Goal: Task Accomplishment & Management: Use online tool/utility

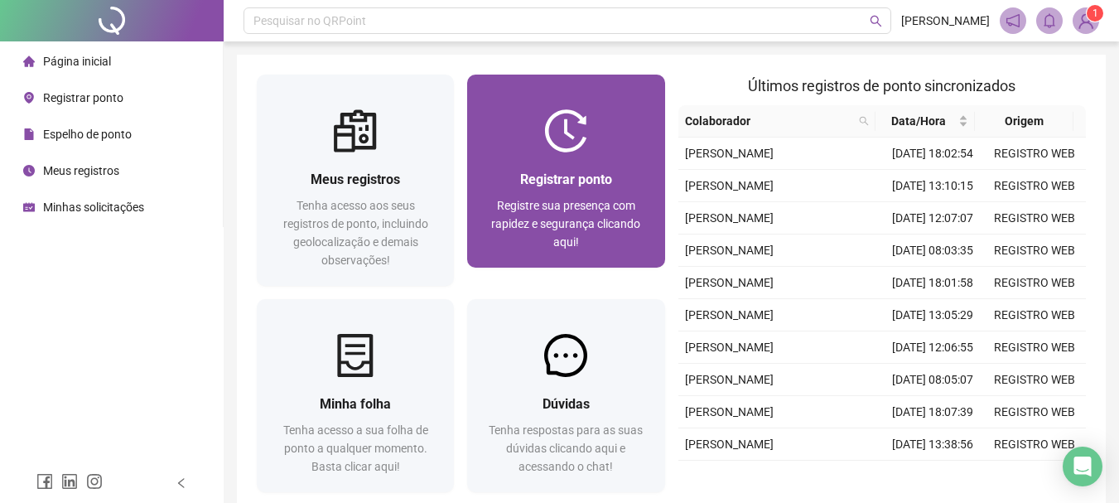
click at [509, 146] on div at bounding box center [565, 130] width 197 height 43
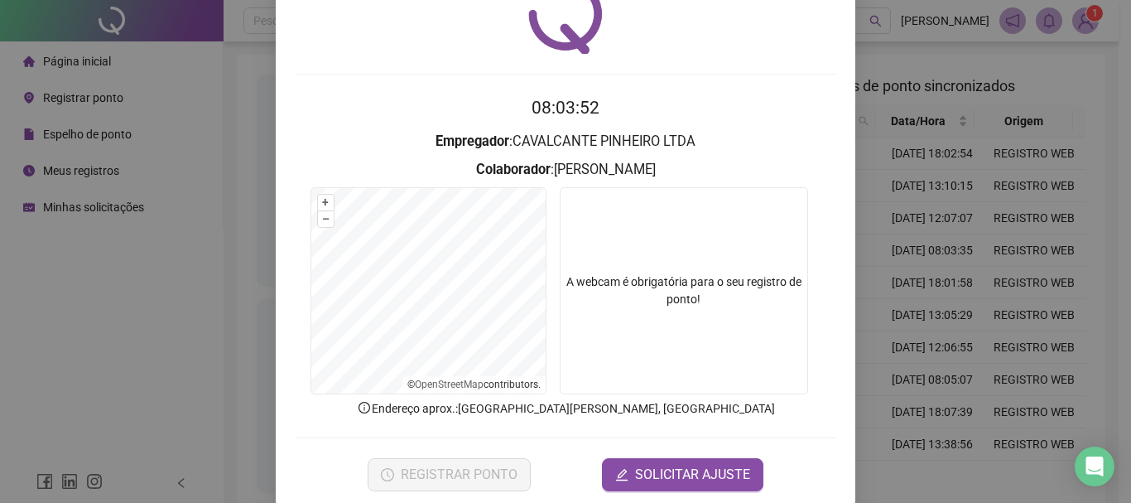
scroll to position [108, 0]
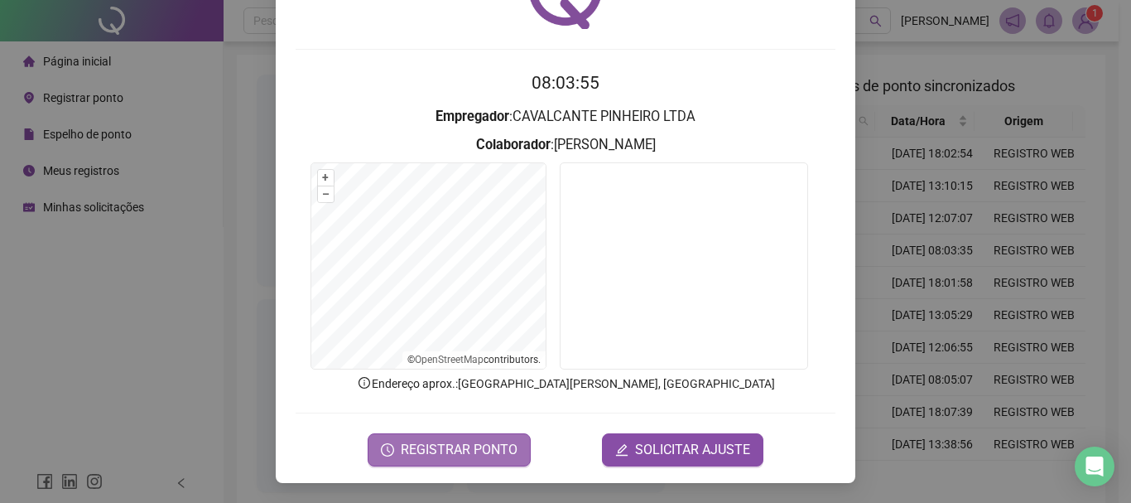
click at [462, 437] on button "REGISTRAR PONTO" at bounding box center [449, 449] width 163 height 33
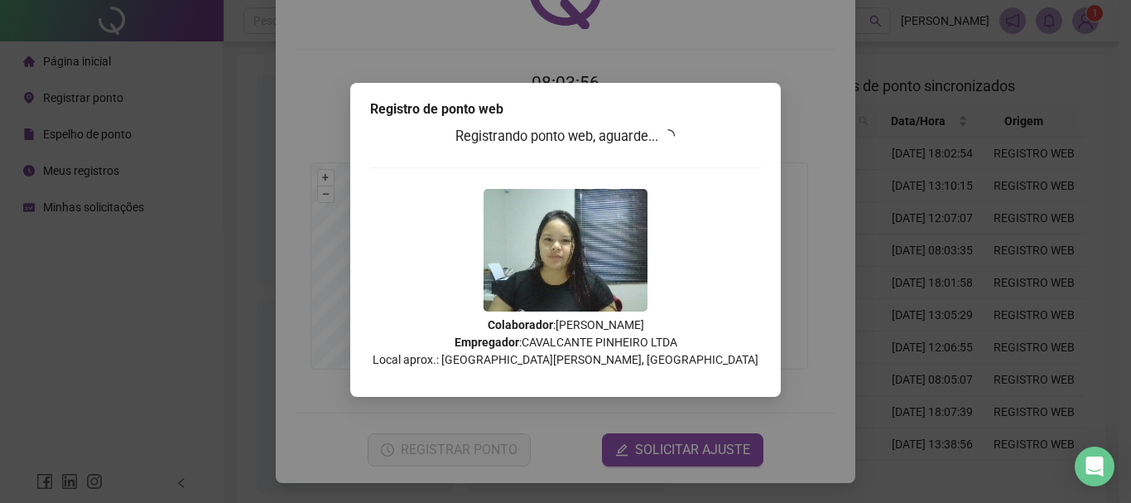
click at [462, 445] on div "Registro [PERSON_NAME] web Registrando ponto web, aguarde... Colaborador : [PER…" at bounding box center [565, 251] width 1131 height 503
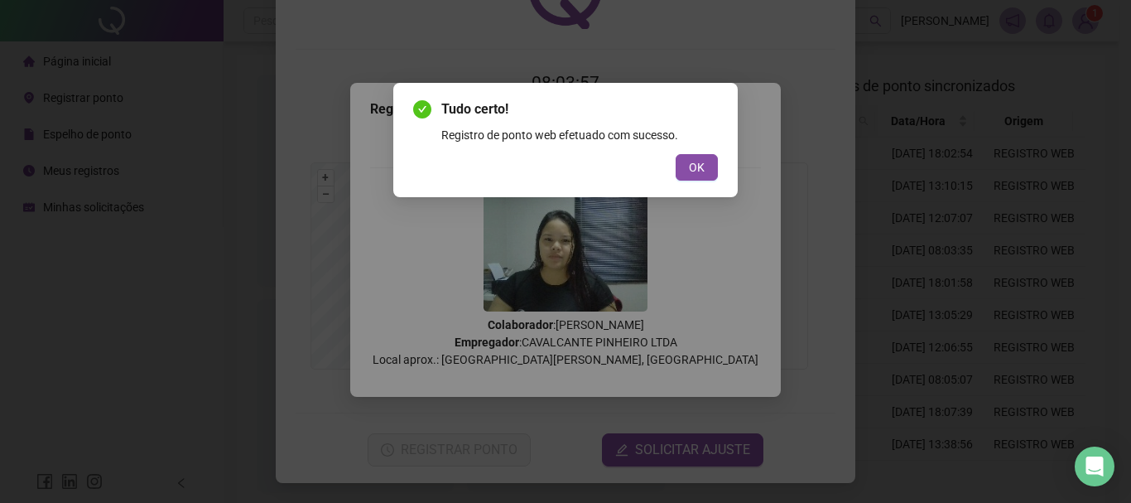
click at [697, 187] on div "Tudo certo! Registro de ponto web efetuado com sucesso. OK" at bounding box center [565, 140] width 345 height 114
click at [701, 170] on span "OK" at bounding box center [697, 167] width 16 height 18
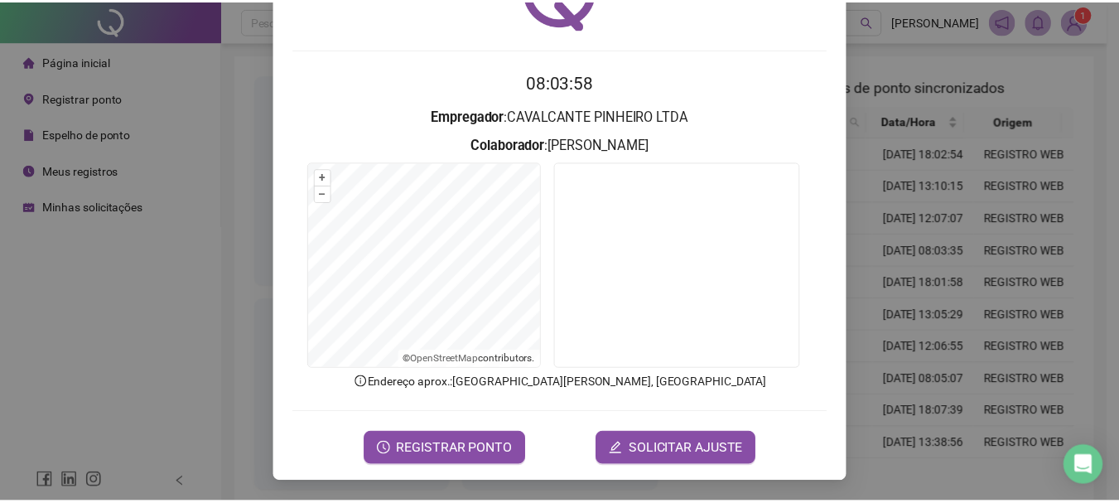
scroll to position [0, 0]
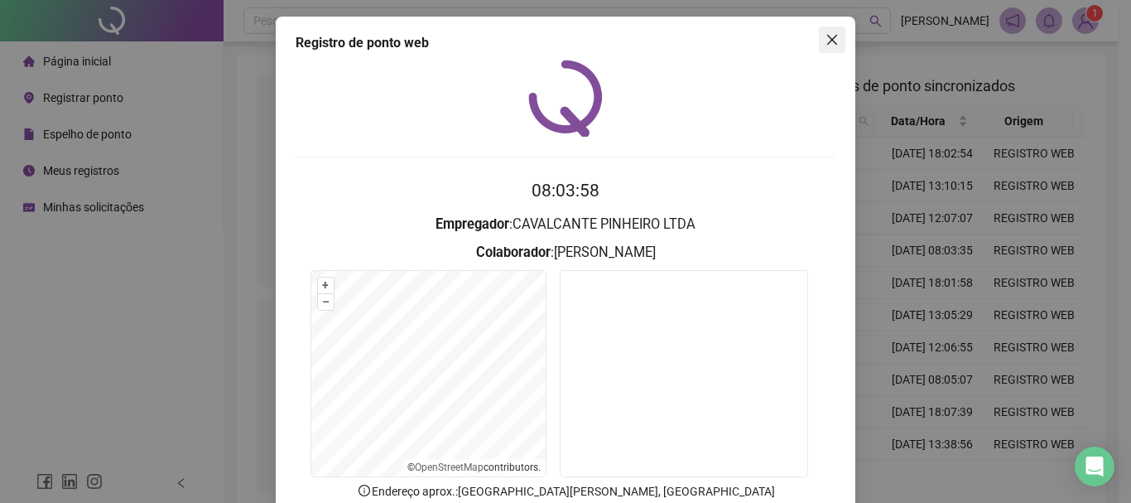
click at [826, 49] on button "Close" at bounding box center [832, 40] width 27 height 27
